Goal: Entertainment & Leisure: Consume media (video, audio)

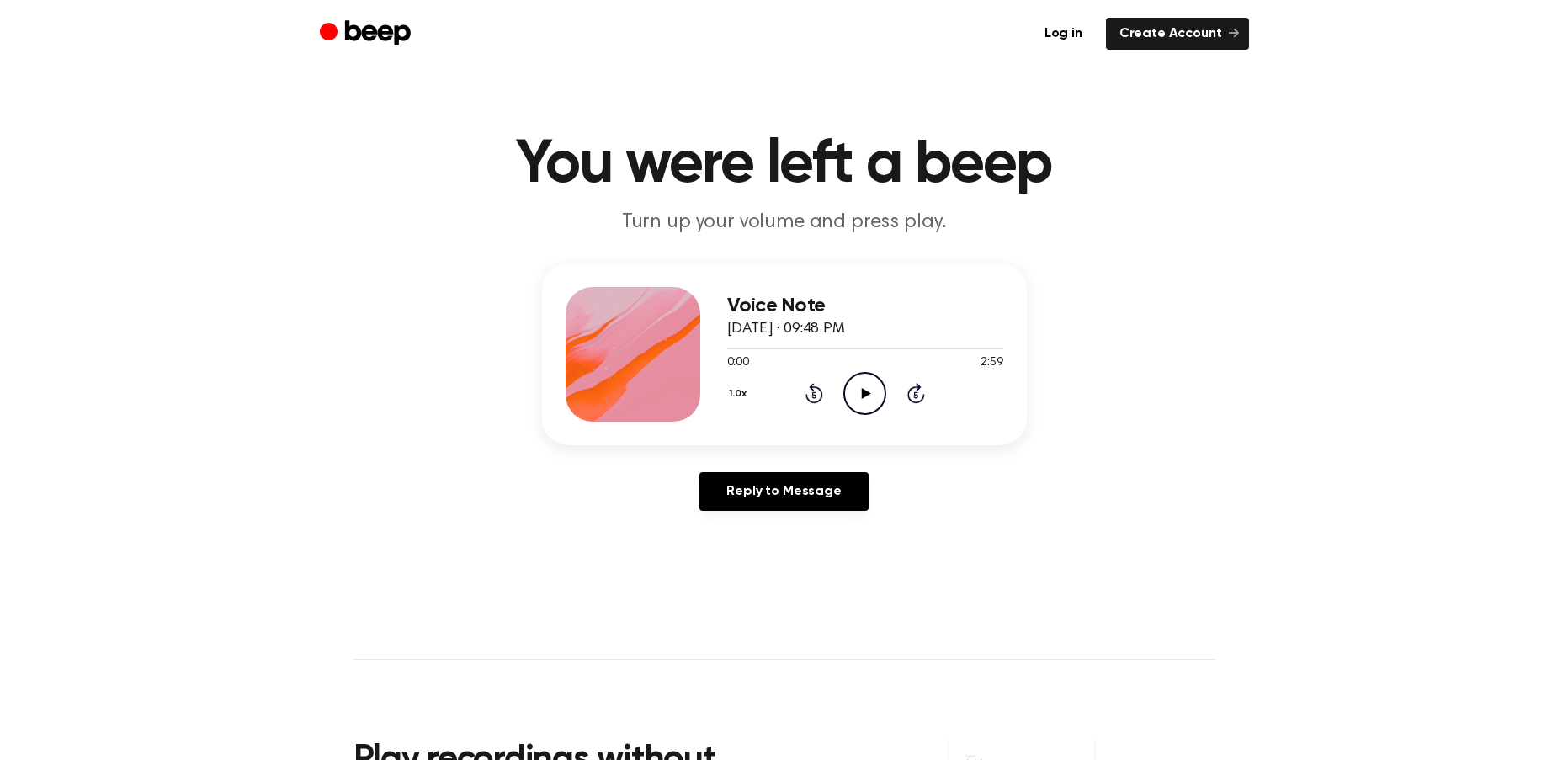
click at [863, 393] on icon at bounding box center [866, 393] width 9 height 11
click at [442, 530] on main "You were left a beep Turn up your volume and press play. Voice Note [DATE] · 09…" at bounding box center [784, 519] width 1568 height 1038
click at [246, 488] on div "Voice Note [DATE] · 09:48 PM 0:10 2:59 Your browser does not support the [objec…" at bounding box center [784, 394] width 1527 height 261
click at [426, 278] on div "Voice Note [DATE] · 09:48 PM 1:11 2:59 Your browser does not support the [objec…" at bounding box center [784, 394] width 1527 height 261
click at [378, 272] on div "Voice Note [DATE] · 09:48 PM 1:37 2:59 Your browser does not support the [objec…" at bounding box center [784, 394] width 1527 height 261
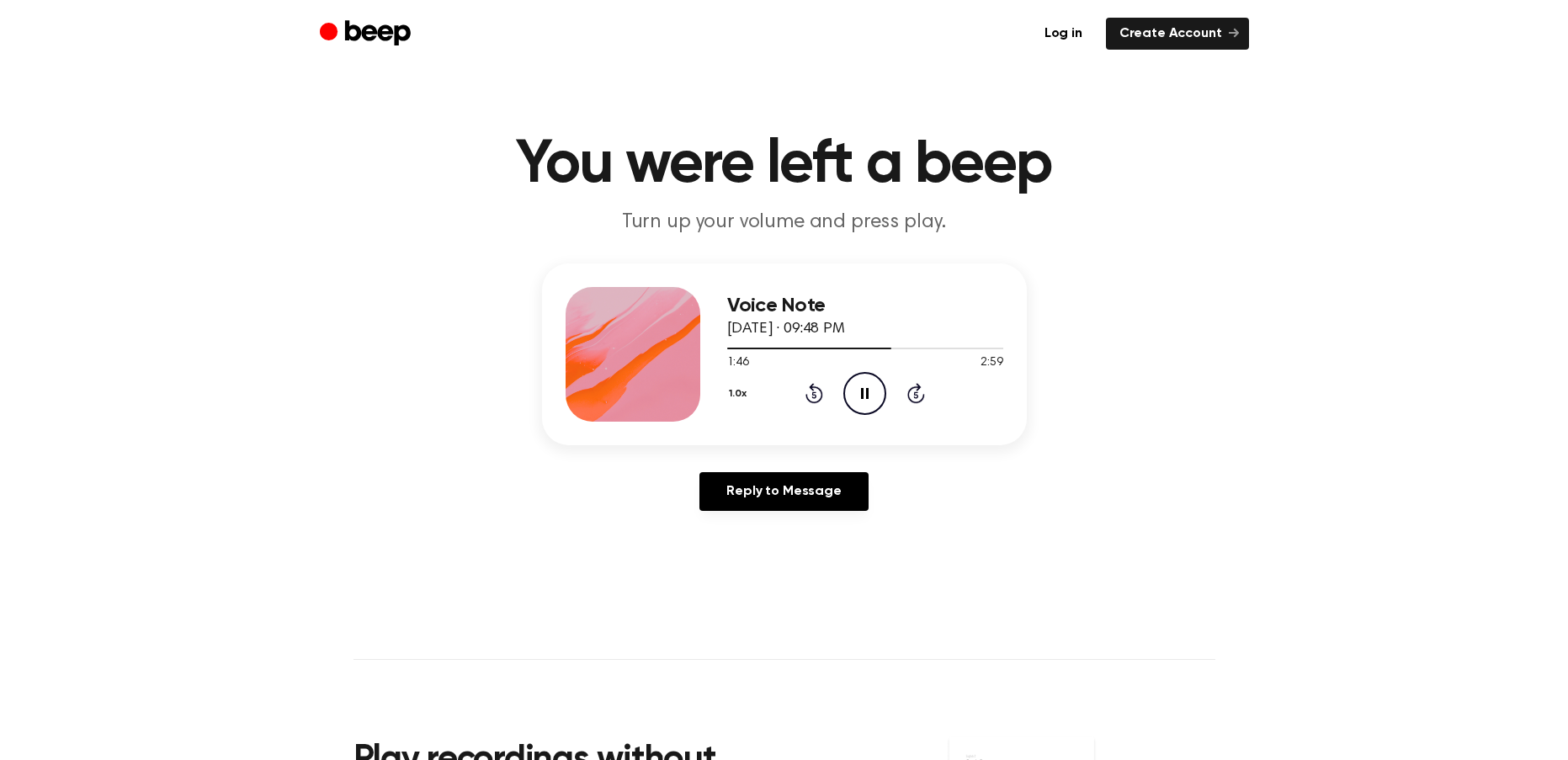
click at [869, 387] on icon "Pause Audio" at bounding box center [865, 393] width 43 height 43
click at [864, 392] on icon at bounding box center [866, 393] width 9 height 11
click at [936, 575] on main "You were left a beep Turn up your volume and press play. Voice Note [DATE] · 09…" at bounding box center [784, 519] width 1568 height 1038
click at [404, 636] on main "You were left a beep Turn up your volume and press play. Voice Note [DATE] · 09…" at bounding box center [784, 519] width 1568 height 1038
click at [936, 571] on main "You were left a beep Turn up your volume and press play. Voice Note [DATE] · 09…" at bounding box center [784, 519] width 1568 height 1038
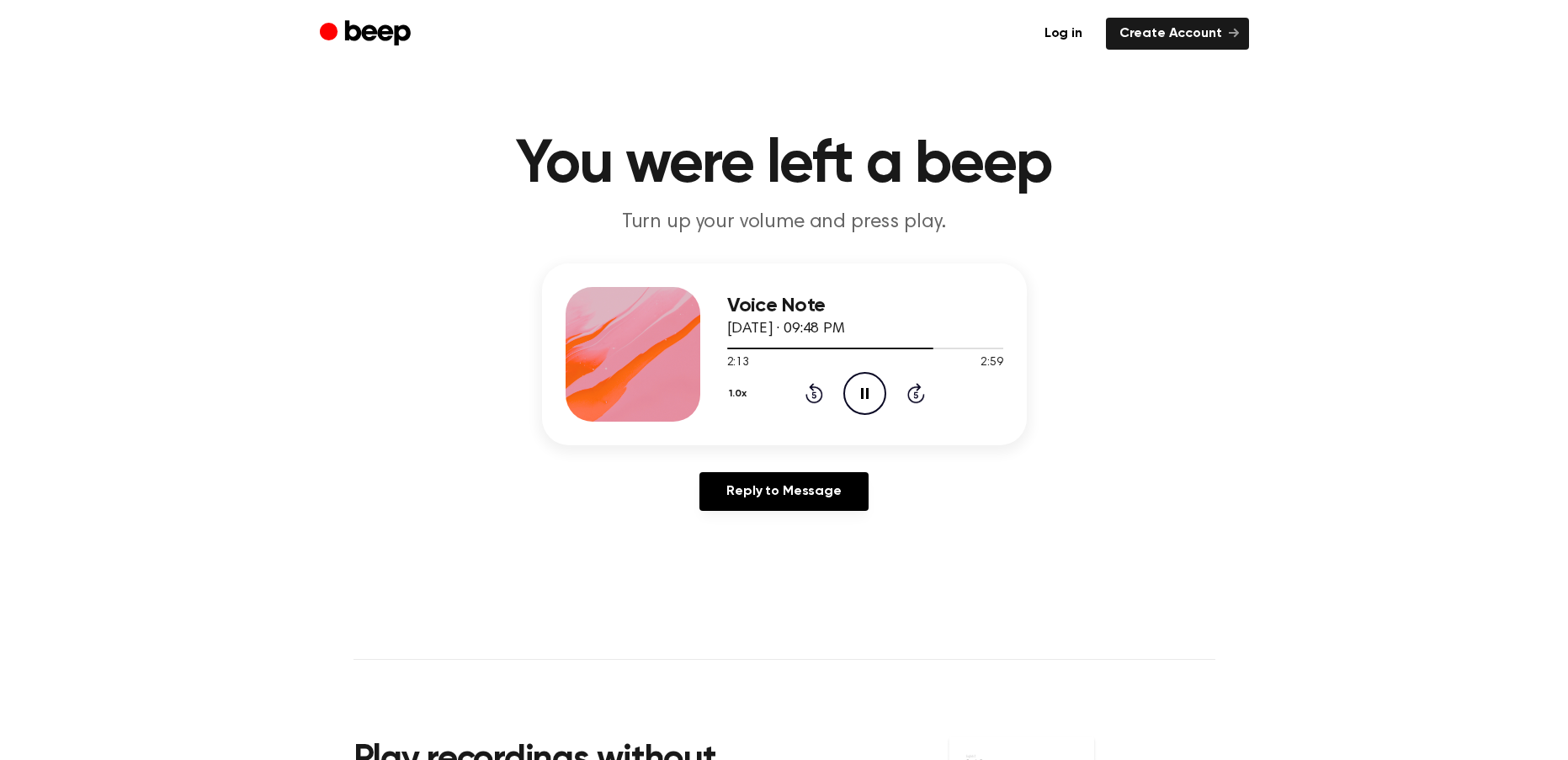
click at [593, 574] on main "You were left a beep Turn up your volume and press play. Voice Note [DATE] · 09…" at bounding box center [784, 519] width 1568 height 1038
click at [468, 404] on div "Voice Note [DATE] · 09:48 PM 2:22 2:59 Your browser does not support the [objec…" at bounding box center [784, 394] width 1527 height 261
click at [479, 363] on div "Voice Note [DATE] · 09:48 PM 2:22 2:59 Your browser does not support the [objec…" at bounding box center [784, 394] width 1527 height 261
click at [532, 368] on div "Voice Note [DATE] · 09:48 PM 2:23 2:59 Your browser does not support the [objec…" at bounding box center [784, 394] width 1527 height 261
click at [1040, 341] on div "Voice Note [DATE] · 09:48 PM 2:25 2:59 Your browser does not support the [objec…" at bounding box center [784, 394] width 1527 height 261
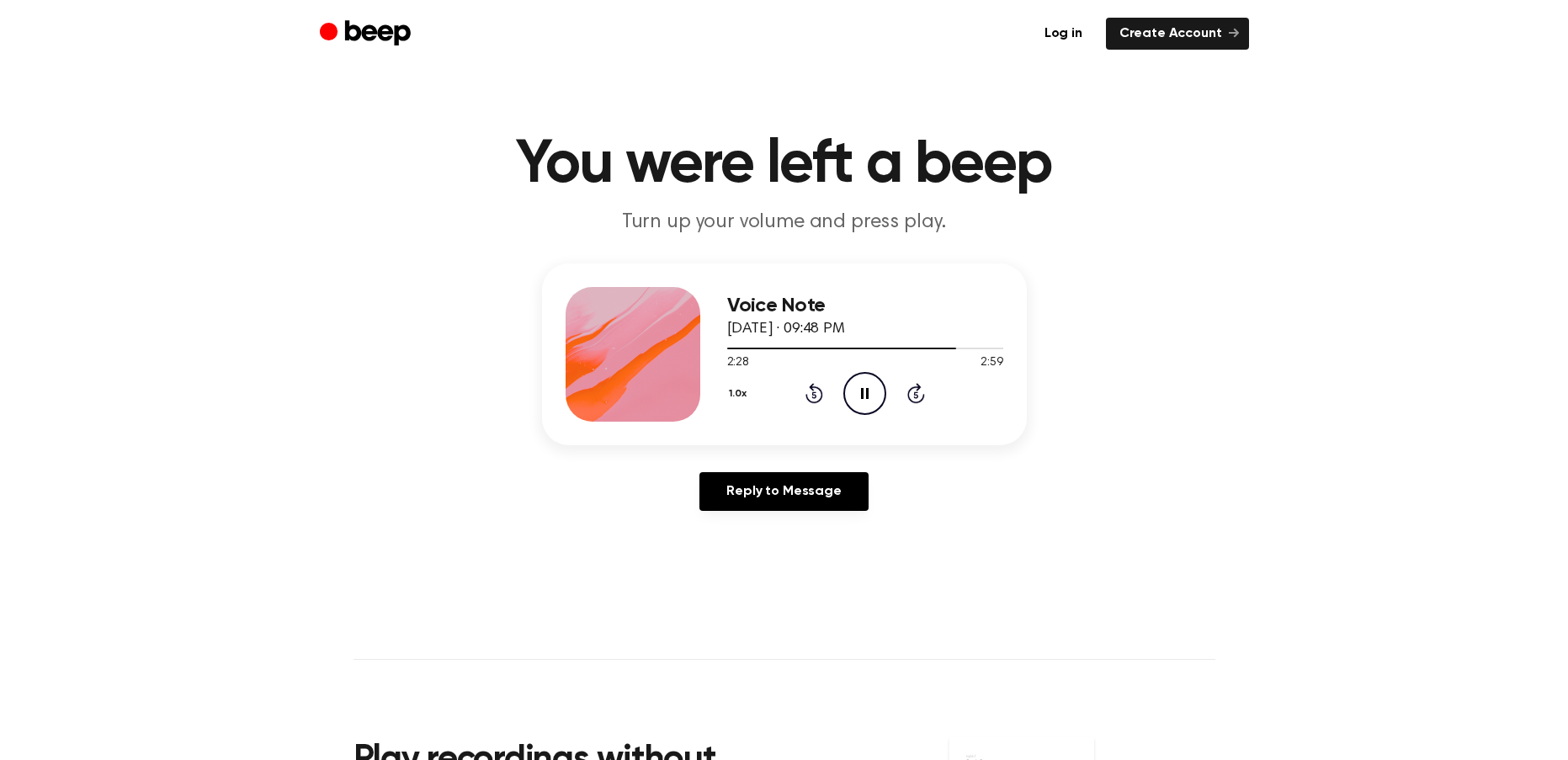
click at [1087, 357] on div "Voice Note [DATE] · 09:48 PM 2:28 2:59 Your browser does not support the [objec…" at bounding box center [784, 394] width 1527 height 261
click at [1044, 333] on div "Voice Note [DATE] · 09:48 PM 2:30 2:59 Your browser does not support the [objec…" at bounding box center [784, 394] width 1527 height 261
click at [534, 358] on div "Voice Note [DATE] · 09:48 PM 2:54 2:59 Your browser does not support the [objec…" at bounding box center [784, 394] width 1527 height 261
click at [534, 352] on div "Voice Note [DATE] · 09:48 PM 2:55 2:59 Your browser does not support the [objec…" at bounding box center [784, 394] width 1527 height 261
